Goal: Transaction & Acquisition: Book appointment/travel/reservation

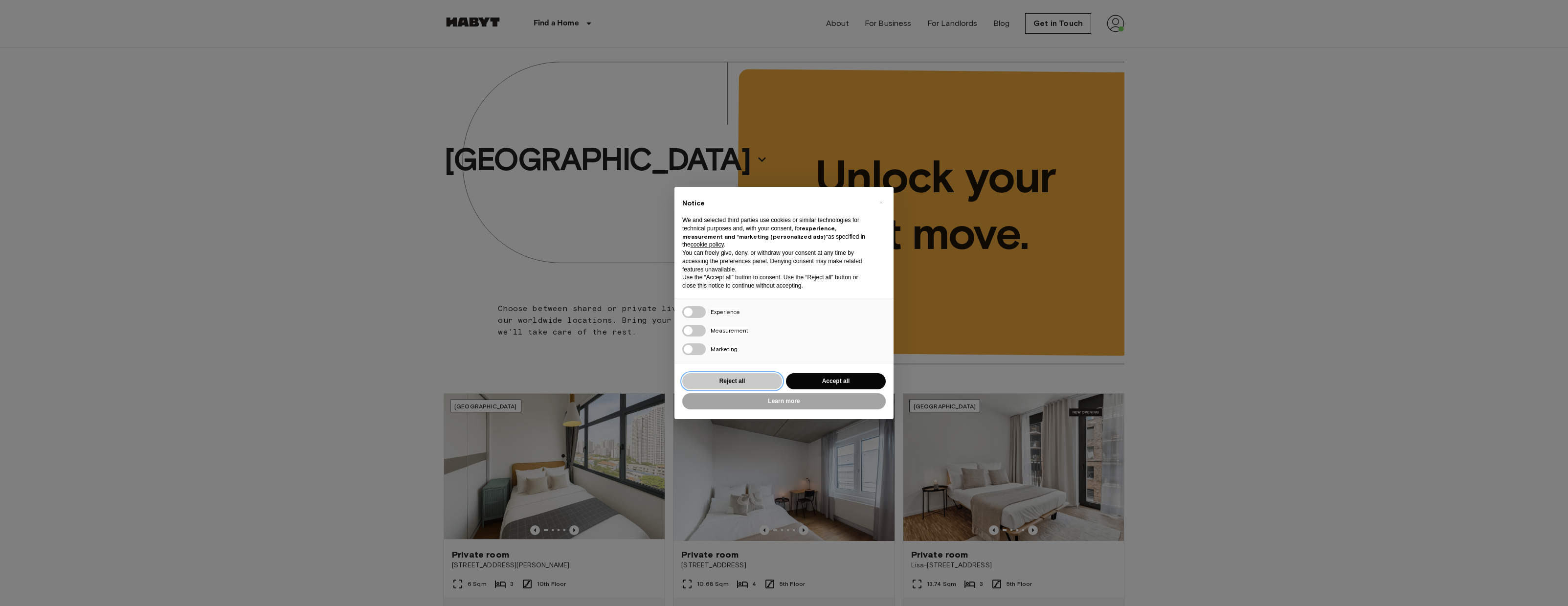
drag, startPoint x: 751, startPoint y: 382, endPoint x: 752, endPoint y: 374, distance: 8.1
click at [751, 382] on button "Reject all" at bounding box center [732, 381] width 100 height 16
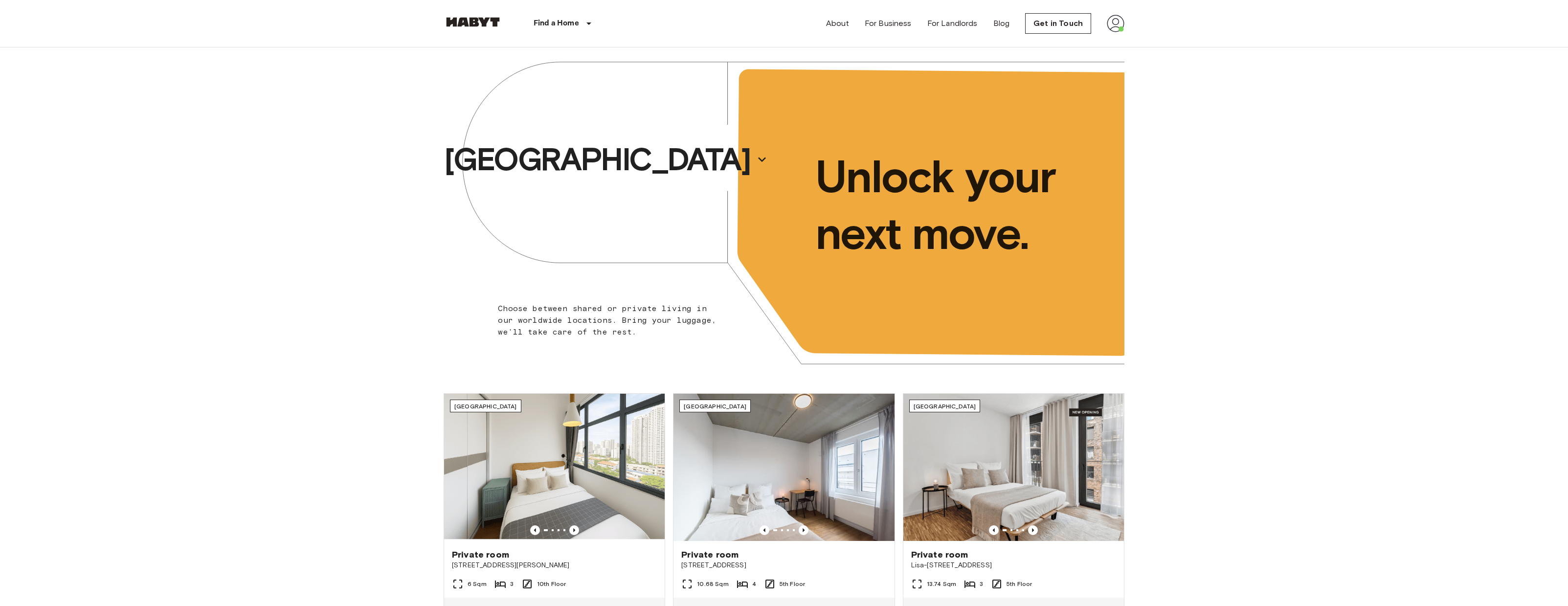
click at [1110, 29] on img at bounding box center [1115, 23] width 18 height 18
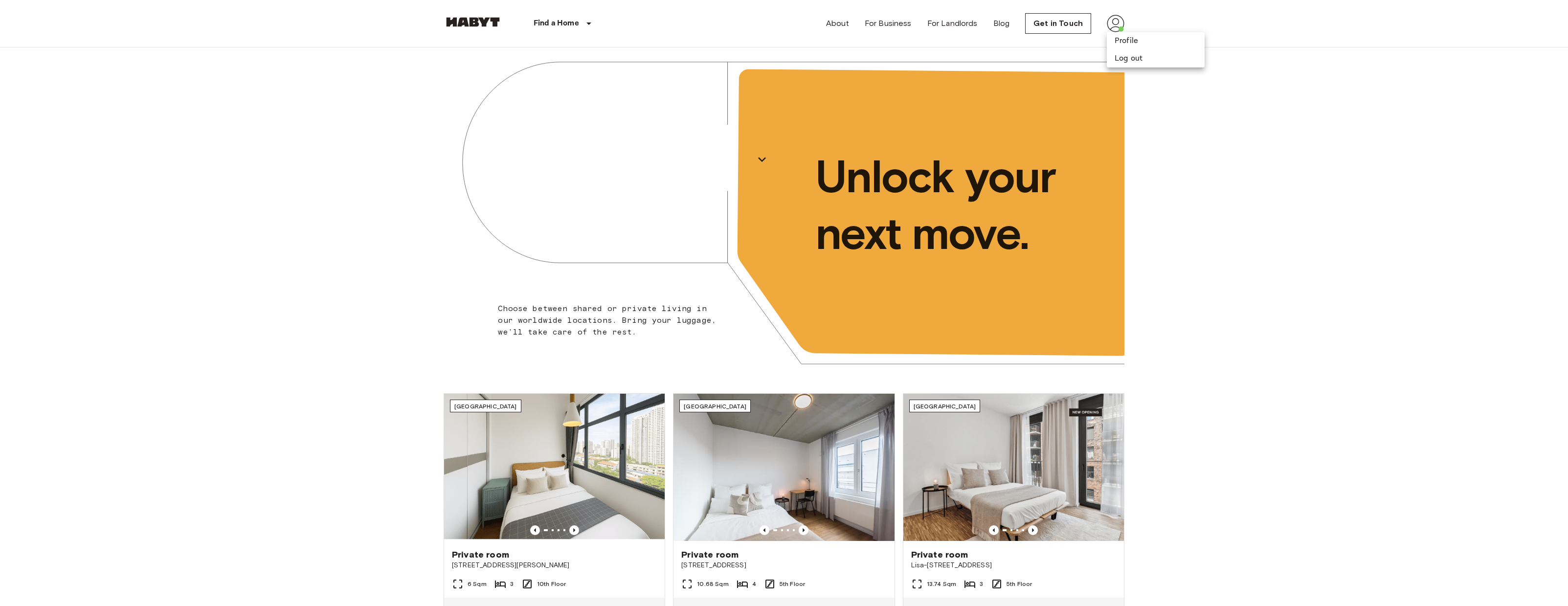
click at [1156, 32] on div at bounding box center [784, 303] width 1568 height 606
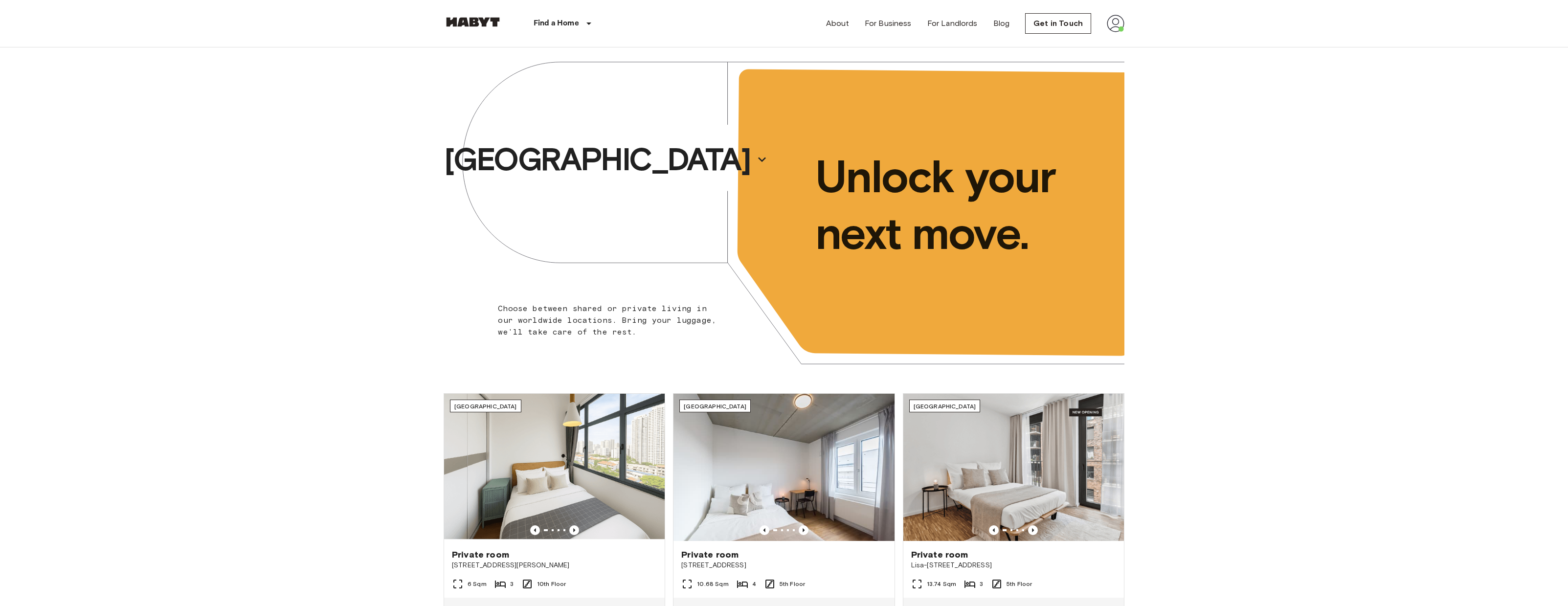
click at [1124, 28] on nav "Find a Home Europe Amsterdam Berlin Brussels Cologne Dusseldorf Frankfurt Graz …" at bounding box center [783, 23] width 704 height 47
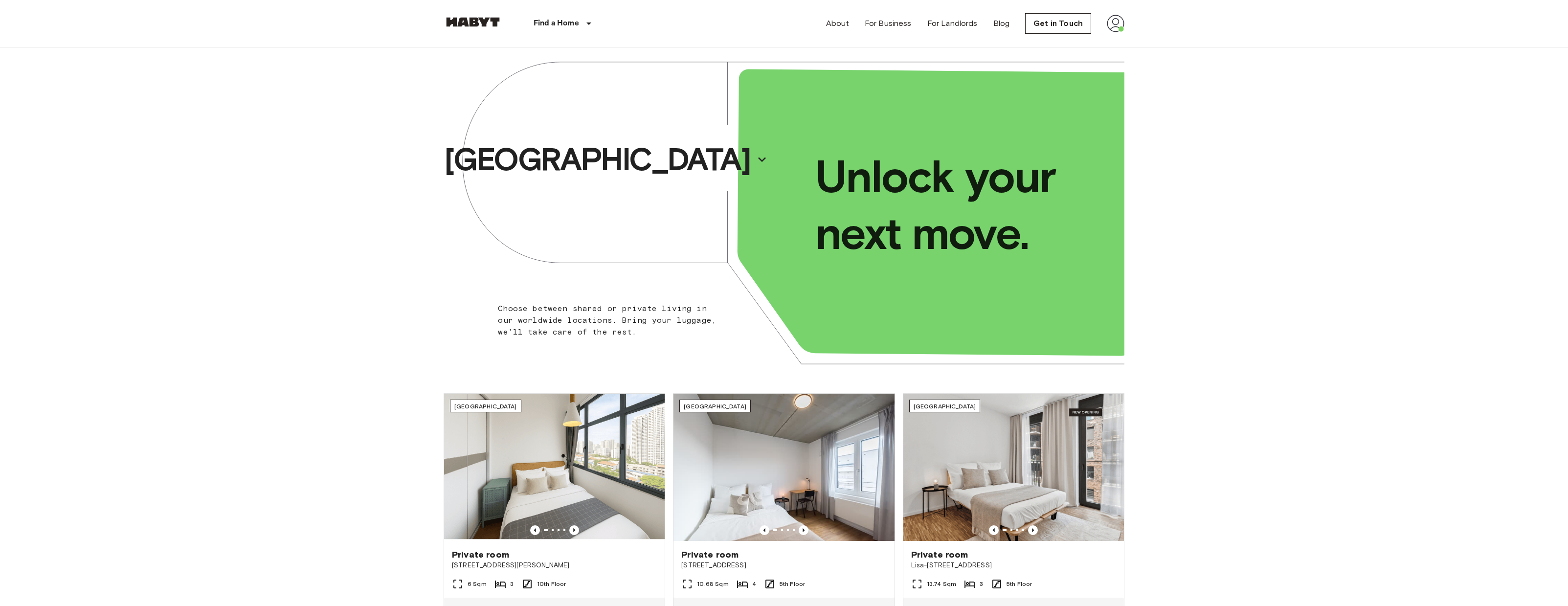
click at [1120, 24] on img at bounding box center [1115, 23] width 18 height 18
click at [1120, 42] on li "Profile" at bounding box center [1155, 41] width 98 height 18
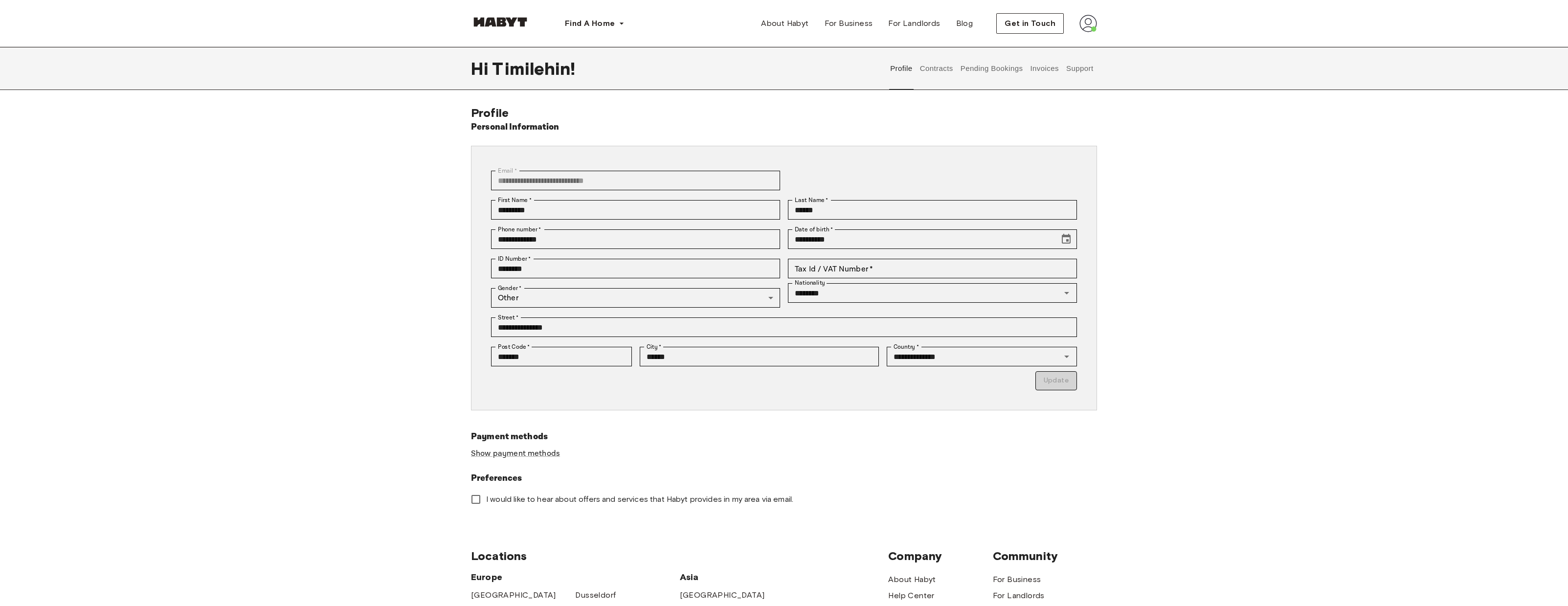
click at [1457, 7] on header "Find A Home [GEOGRAPHIC_DATA] [GEOGRAPHIC_DATA] [GEOGRAPHIC_DATA] [GEOGRAPHIC_D…" at bounding box center [784, 23] width 1568 height 47
click at [937, 68] on button "Contracts" at bounding box center [936, 68] width 36 height 43
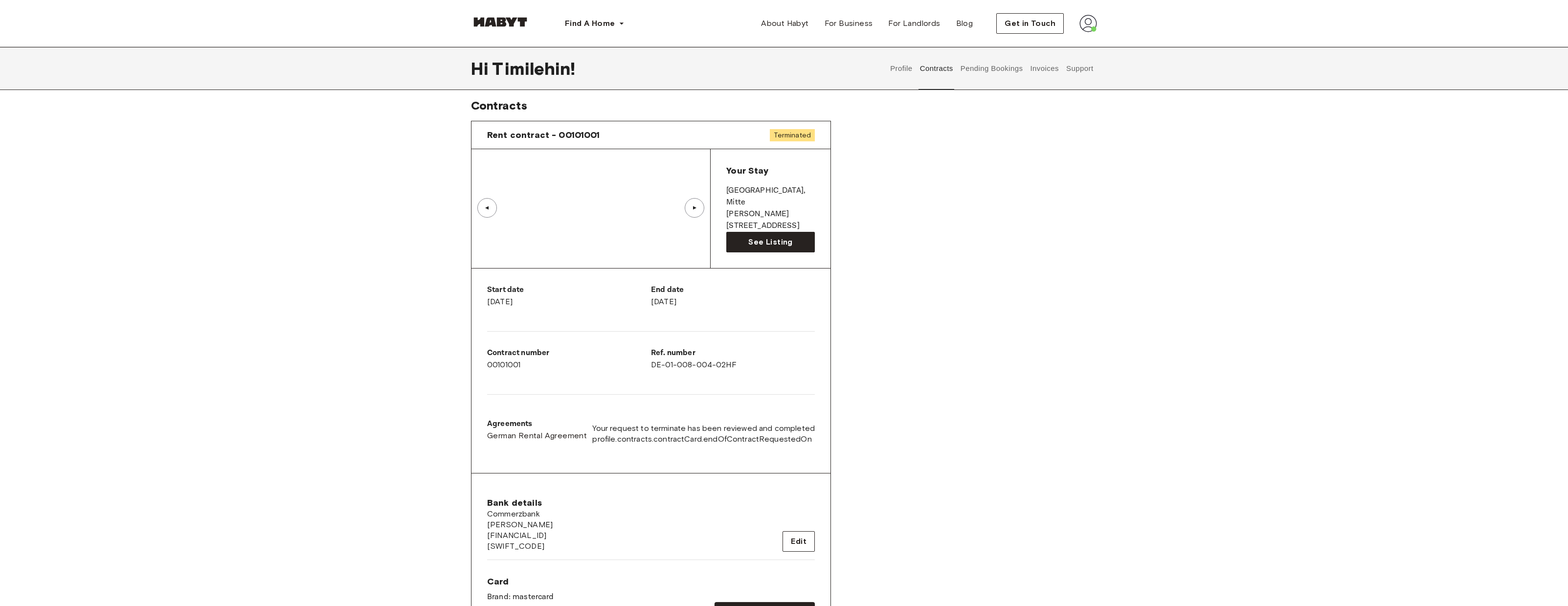
scroll to position [29, 0]
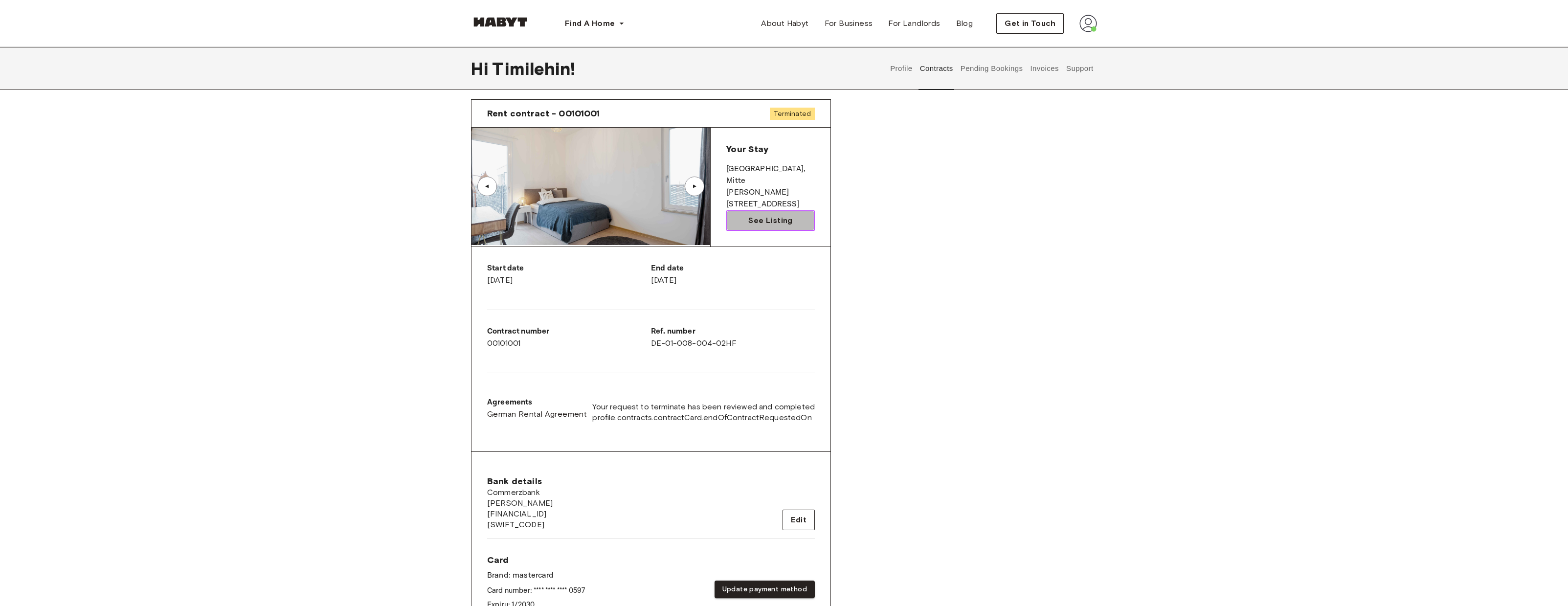
click at [781, 218] on span "See Listing" at bounding box center [770, 220] width 44 height 12
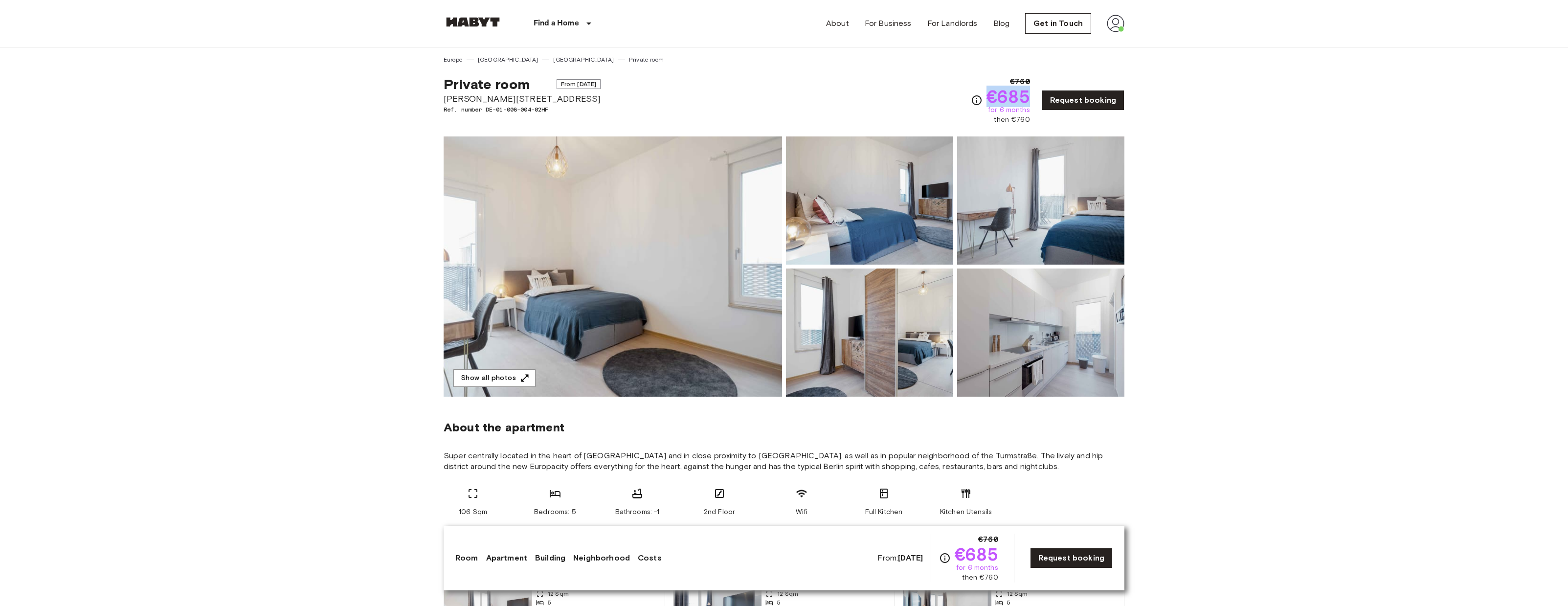
drag, startPoint x: 979, startPoint y: 99, endPoint x: 1032, endPoint y: 94, distance: 53.2
click at [1032, 94] on div "€760 €685 for 6 months then €760 Request booking" at bounding box center [1048, 100] width 153 height 49
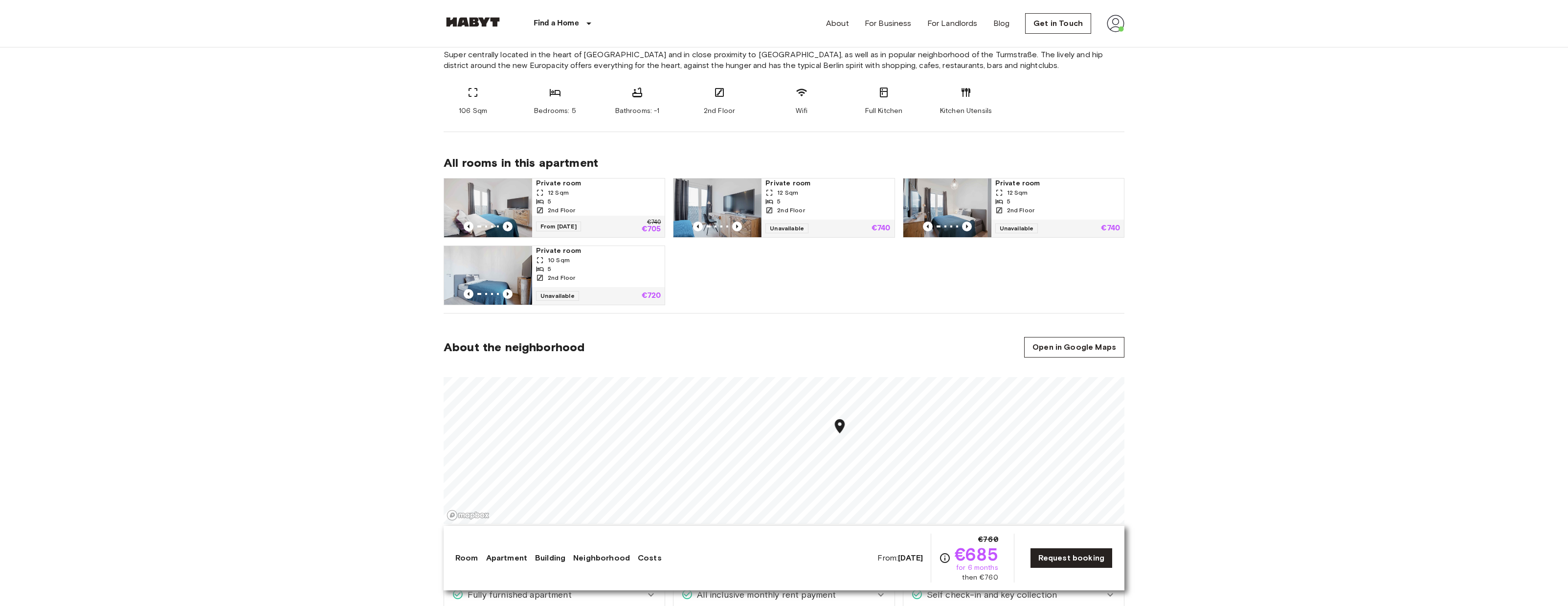
scroll to position [329, 0]
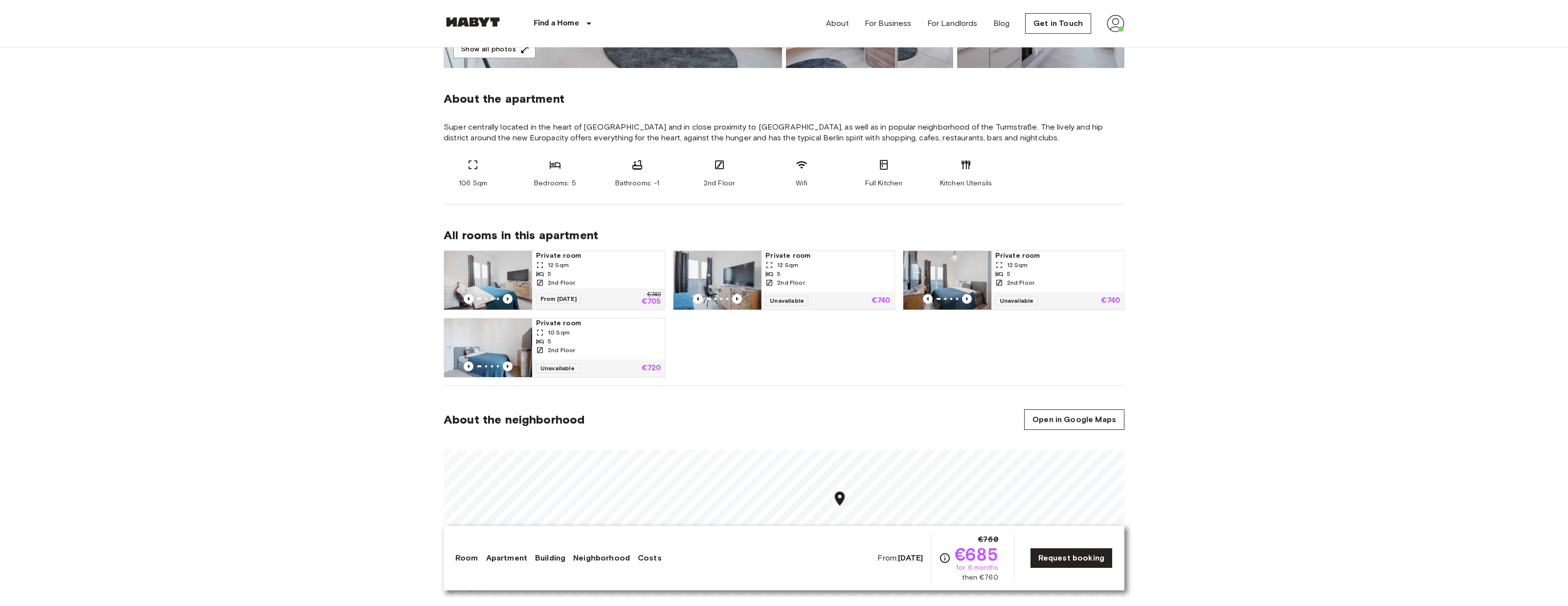
click at [567, 260] on span "12 Sqm" at bounding box center [558, 265] width 21 height 9
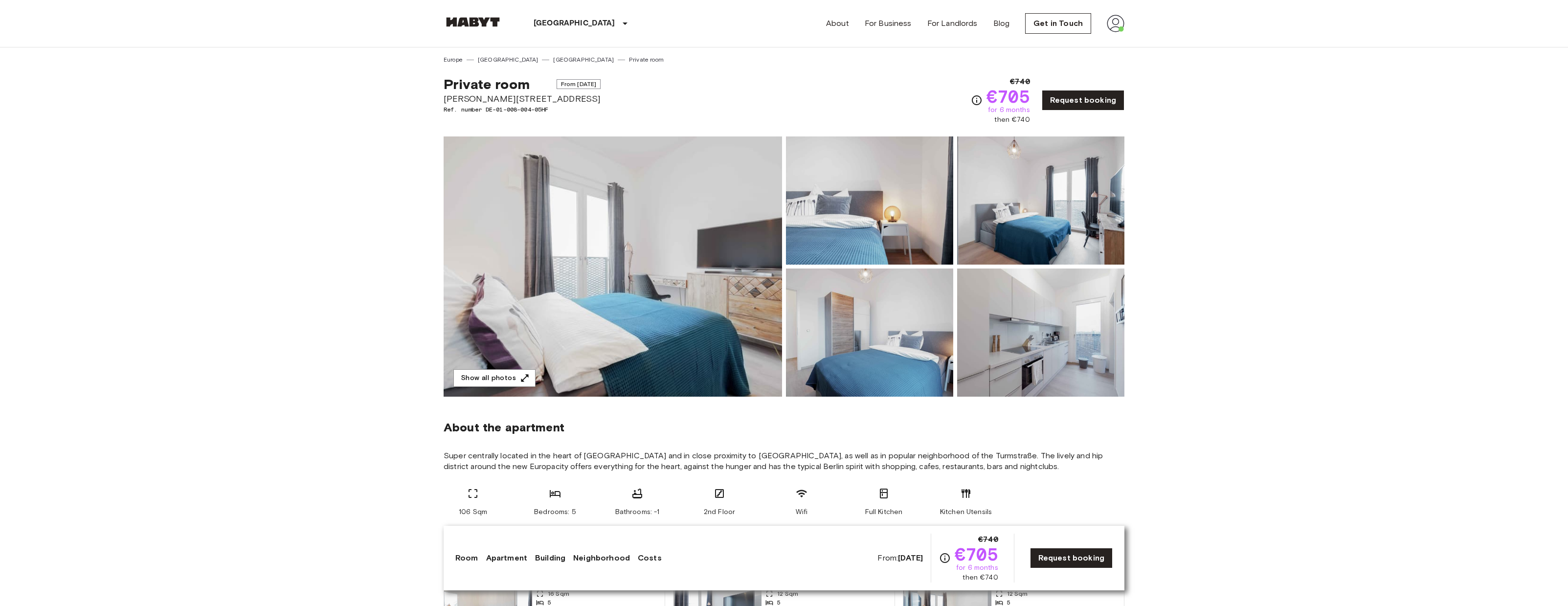
click at [471, 470] on span "Super centrally located in the heart of Berlin and in close proximity to Berlin…" at bounding box center [784, 461] width 681 height 21
